Goal: Information Seeking & Learning: Learn about a topic

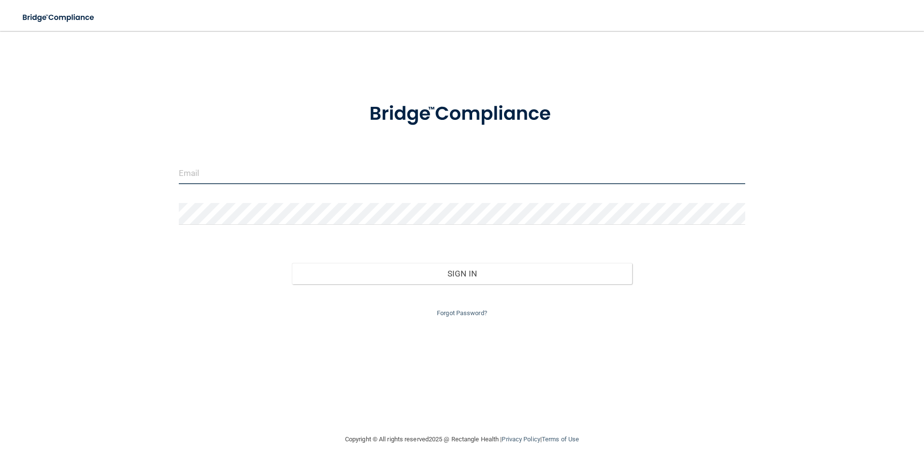
click at [188, 177] on input "email" at bounding box center [462, 173] width 567 height 22
type input "s"
type input "[EMAIL_ADDRESS][DOMAIN_NAME]"
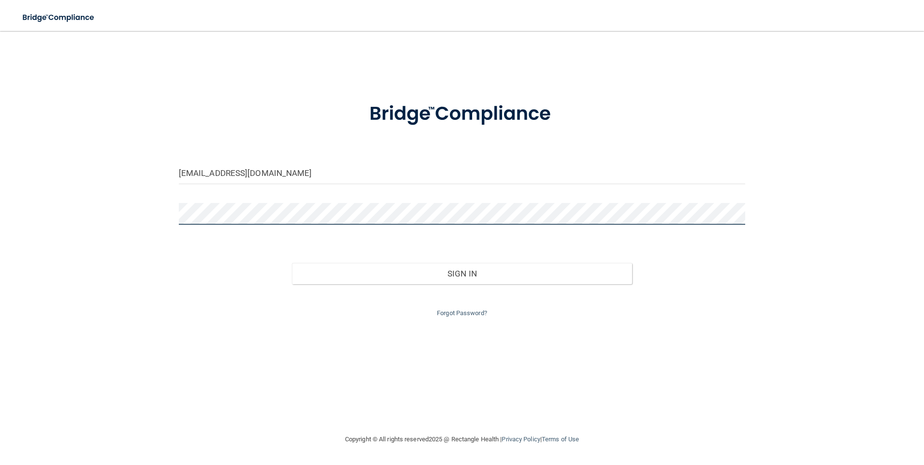
click at [292, 263] on button "Sign In" at bounding box center [462, 273] width 340 height 21
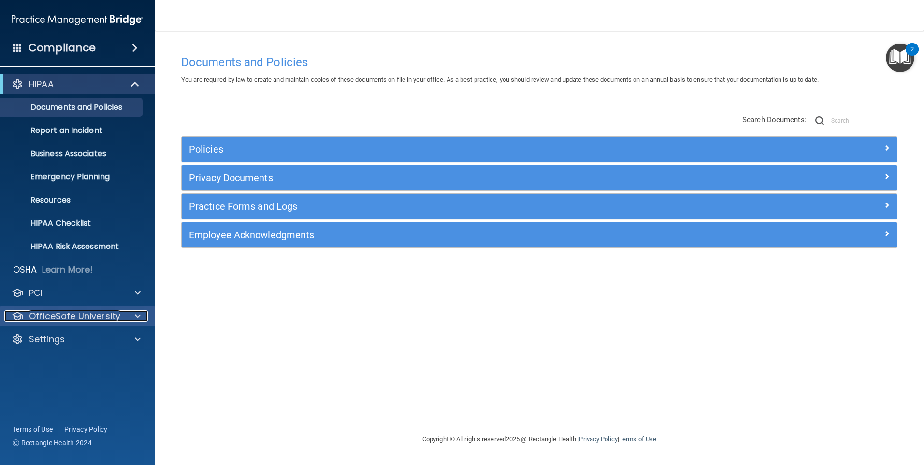
click at [134, 321] on div at bounding box center [136, 316] width 24 height 12
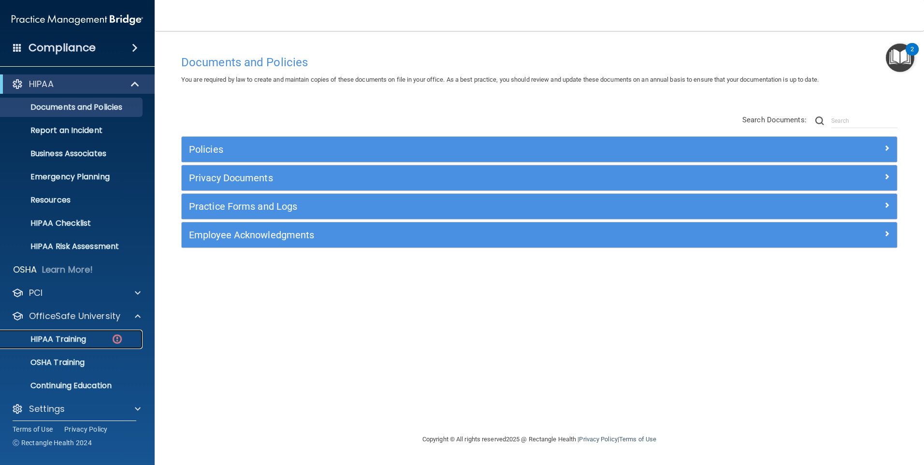
click at [56, 341] on p "HIPAA Training" at bounding box center [46, 339] width 80 height 10
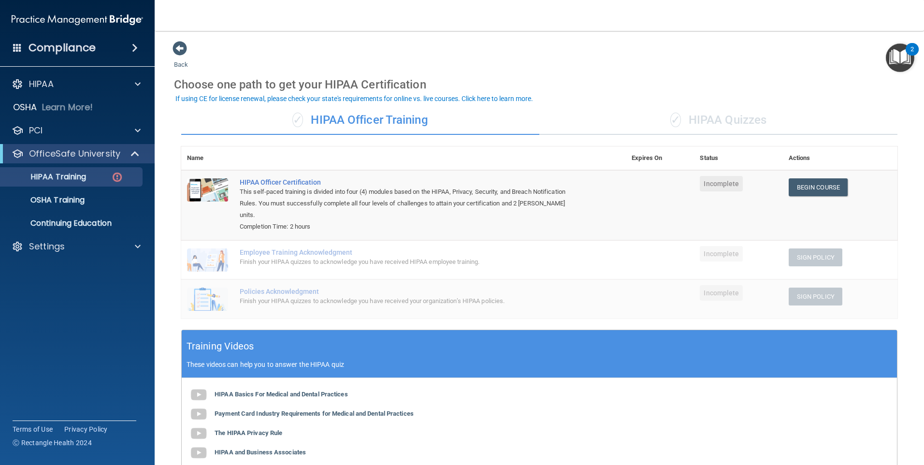
click at [692, 120] on div "✓ HIPAA Quizzes" at bounding box center [718, 120] width 358 height 29
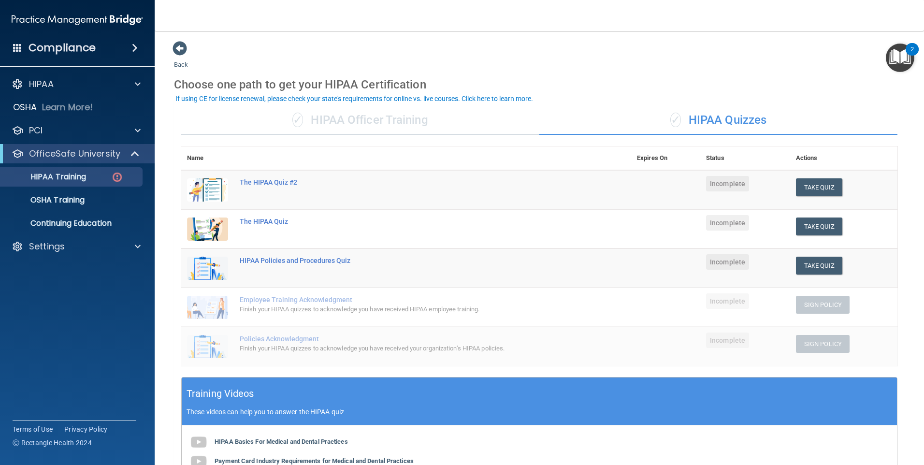
click at [370, 122] on div "✓ HIPAA Officer Training" at bounding box center [360, 120] width 358 height 29
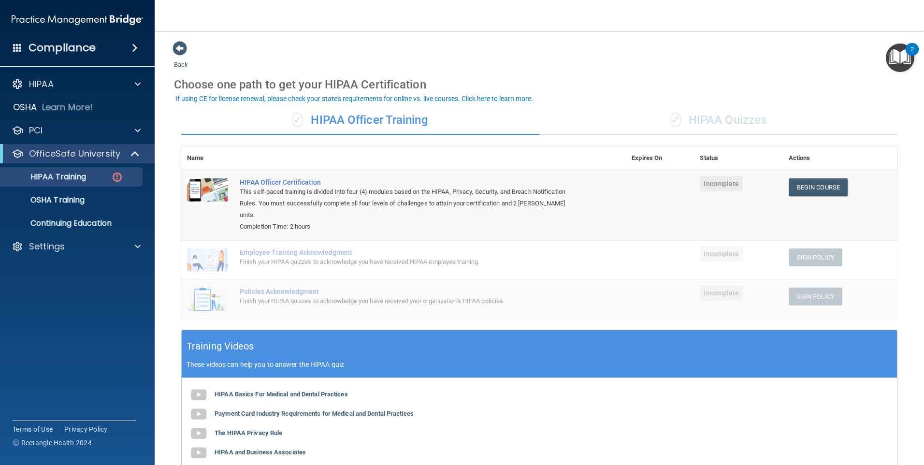
click at [831, 97] on div "Choose one path to get your HIPAA Certification" at bounding box center [539, 85] width 730 height 28
click at [76, 22] on img at bounding box center [77, 19] width 131 height 19
